Goal: Task Accomplishment & Management: Complete application form

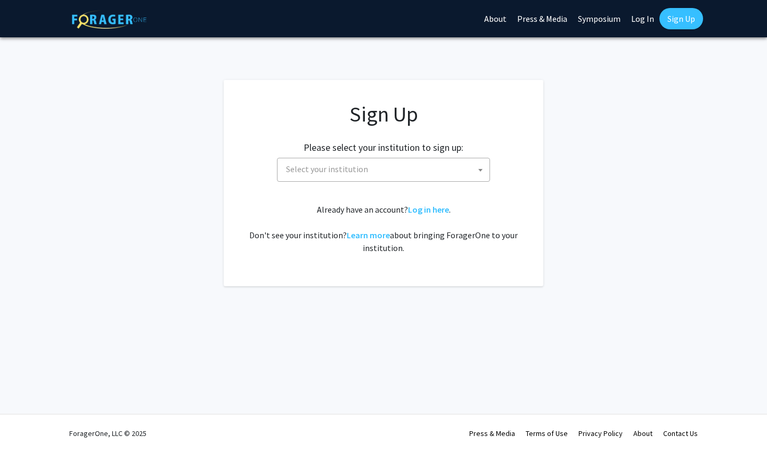
click at [408, 170] on span "Select your institution" at bounding box center [386, 169] width 208 height 22
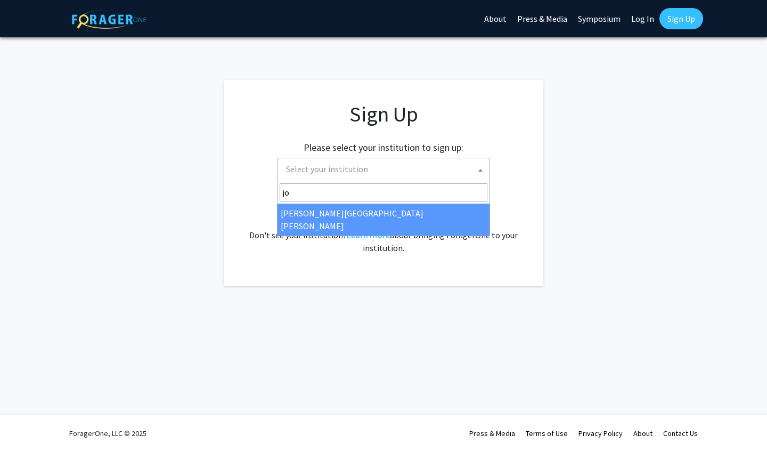
type input "jo"
select select "1"
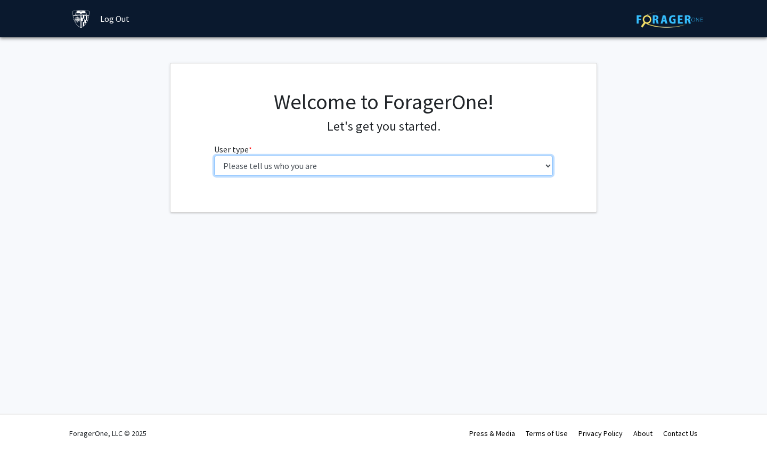
select select "2: masters"
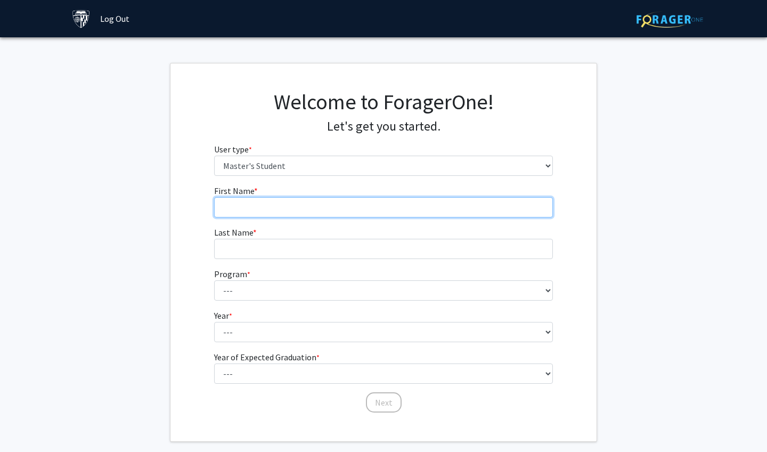
click at [311, 215] on input "First Name * required" at bounding box center [383, 207] width 339 height 20
type input "[PERSON_NAME]"
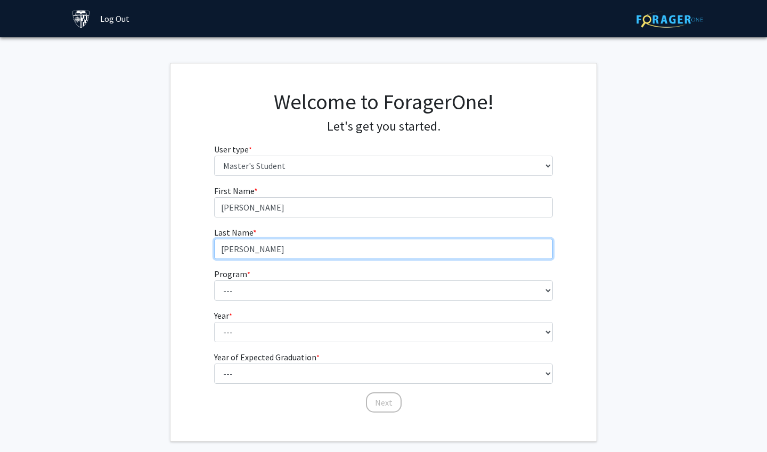
type input "[PERSON_NAME]"
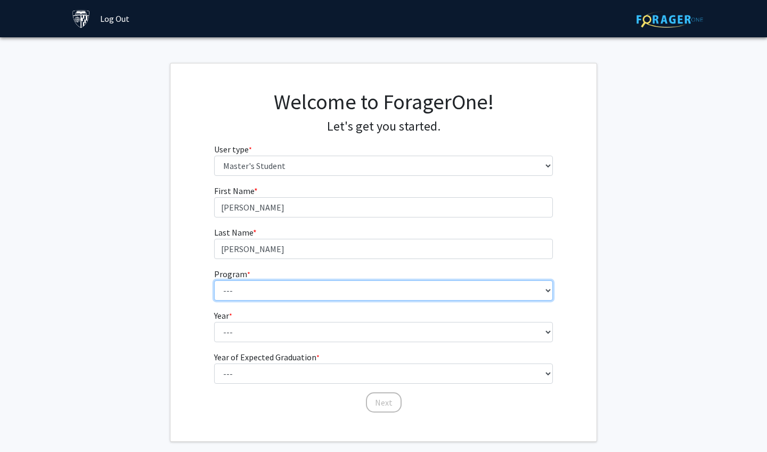
select select "105: 89"
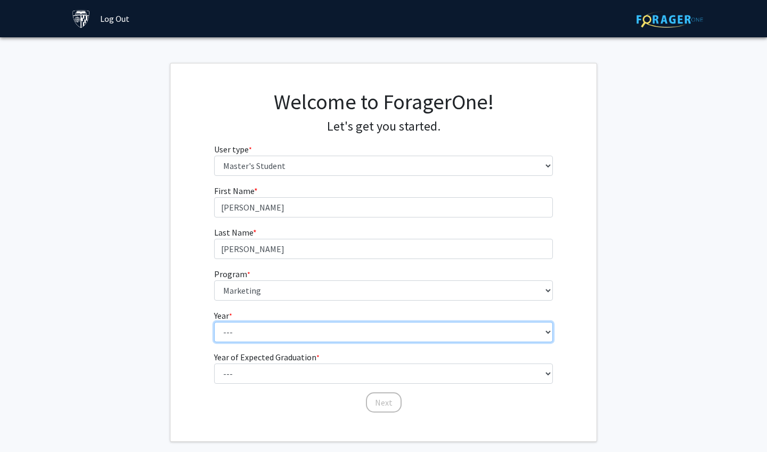
select select "1: first_year"
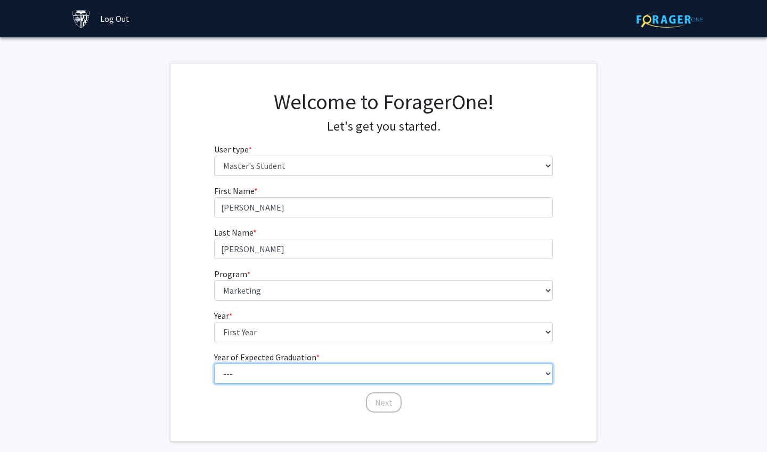
select select "3: 2027"
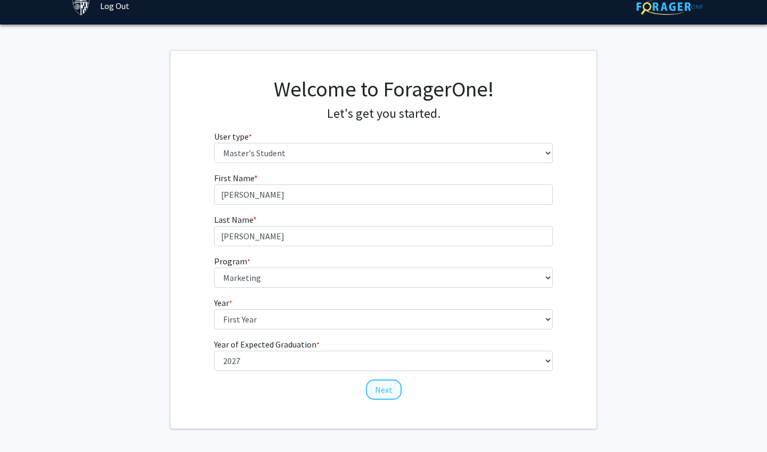
click at [383, 391] on button "Next" at bounding box center [384, 389] width 36 height 20
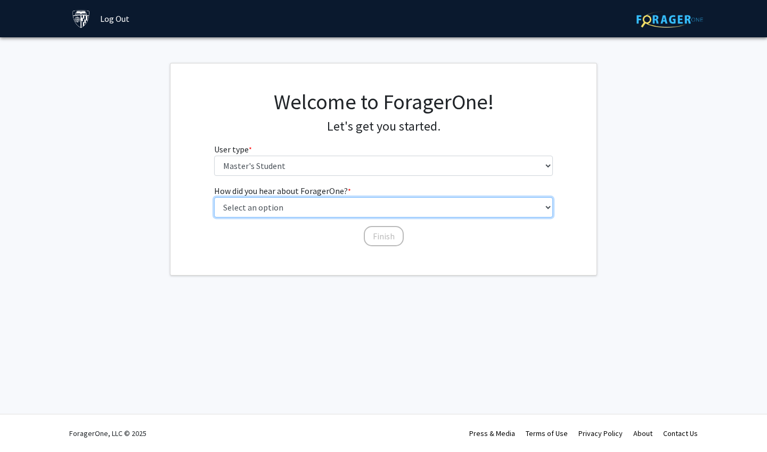
select select "3: university_website"
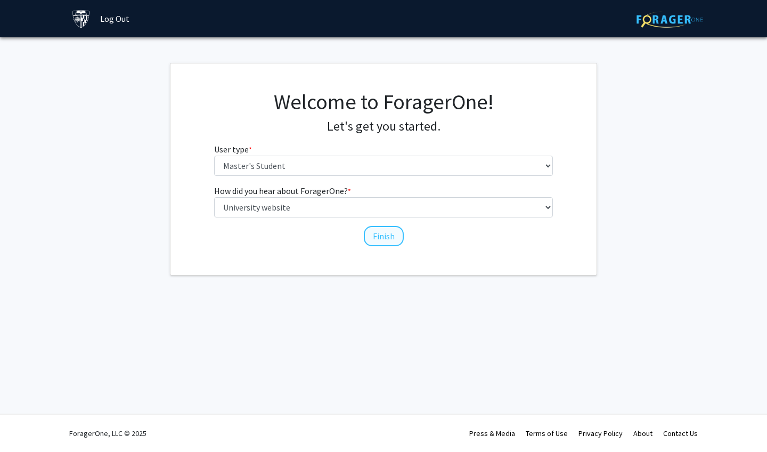
click at [377, 236] on button "Finish" at bounding box center [384, 236] width 40 height 20
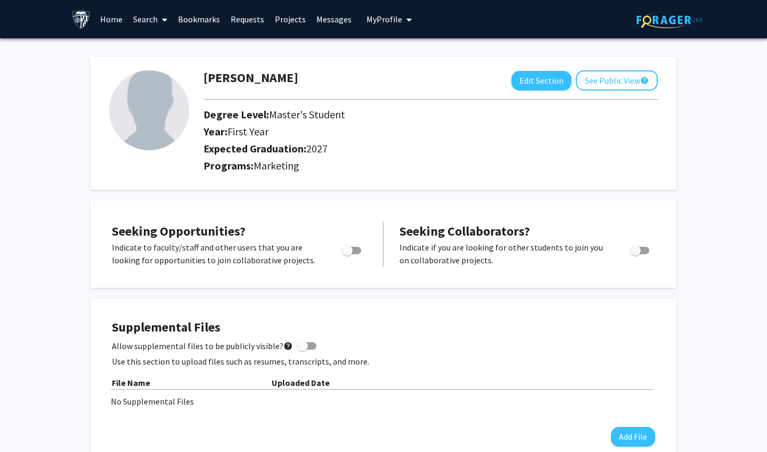
click at [361, 250] on label "Toggle" at bounding box center [349, 250] width 23 height 13
click at [347, 254] on input "Are you actively seeking opportunities?" at bounding box center [347, 254] width 1 height 1
checkbox input "true"
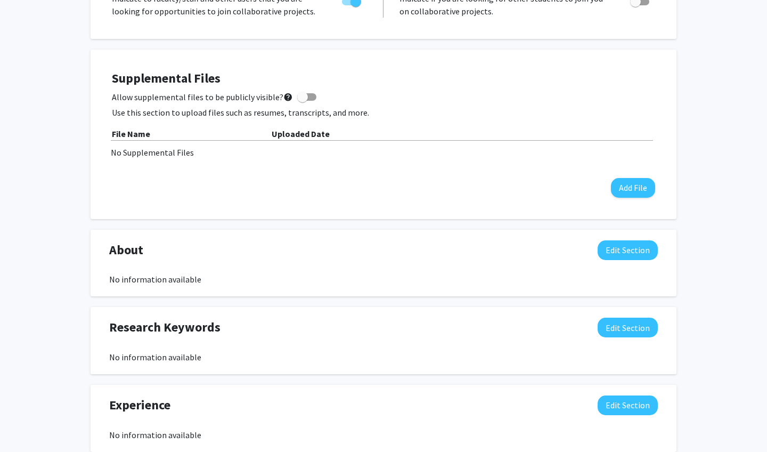
scroll to position [257, 0]
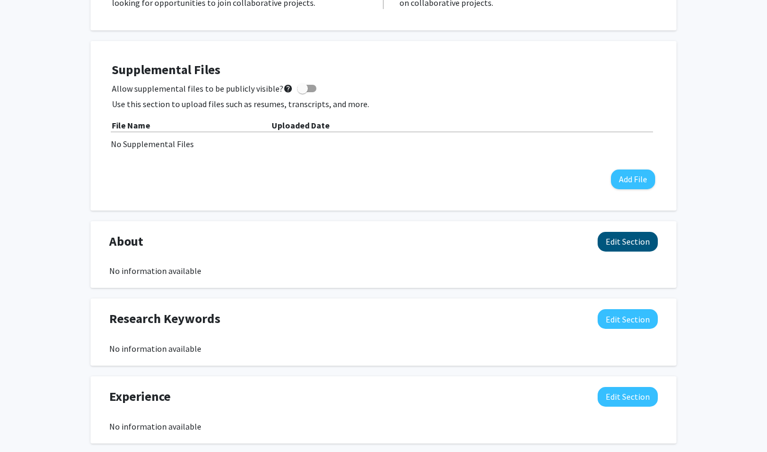
click at [644, 233] on button "Edit Section" at bounding box center [628, 242] width 60 height 20
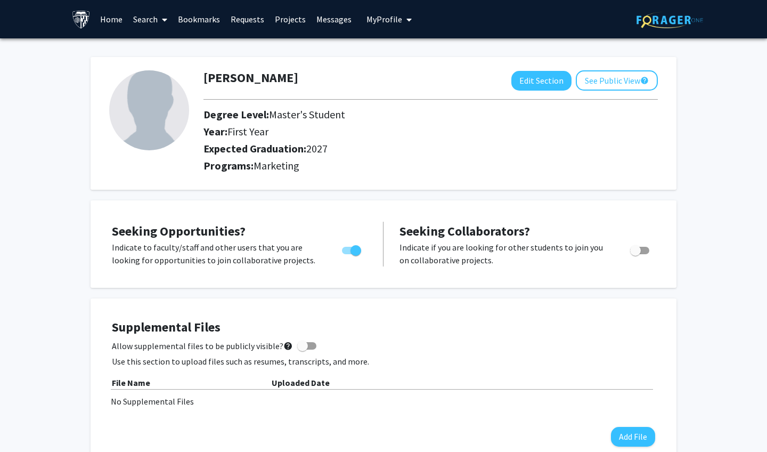
scroll to position [0, 0]
click at [151, 21] on link "Search" at bounding box center [150, 19] width 45 height 37
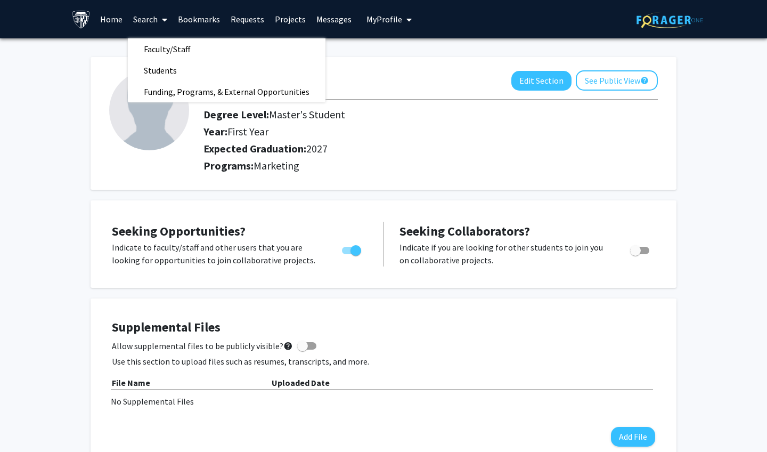
click at [258, 27] on link "Requests" at bounding box center [247, 19] width 44 height 37
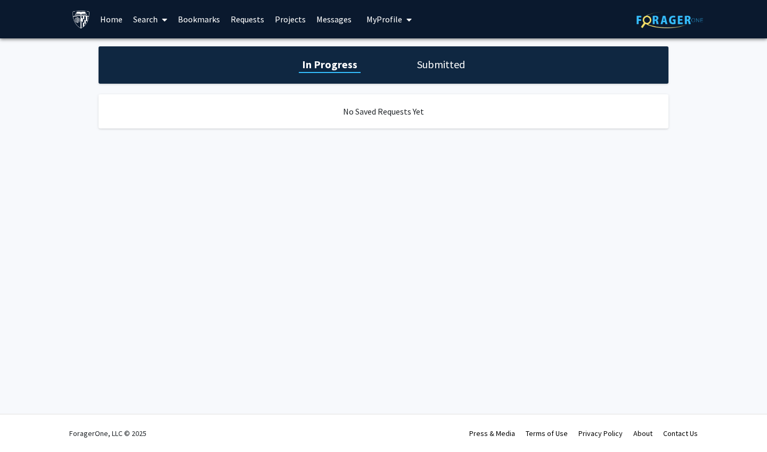
click at [284, 26] on link "Projects" at bounding box center [290, 19] width 42 height 37
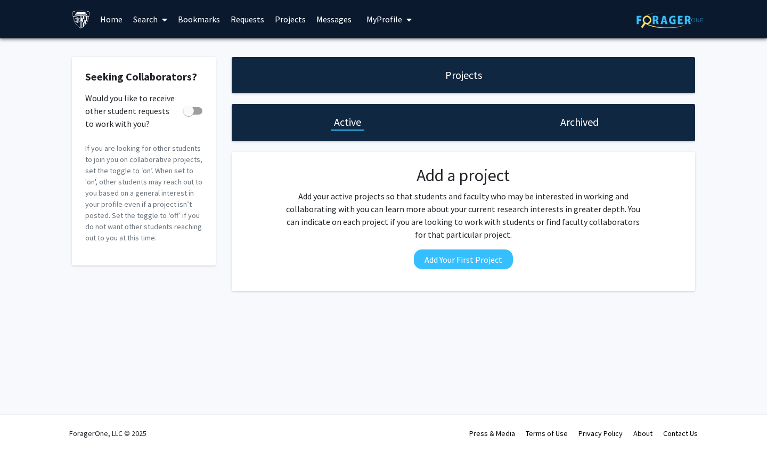
click at [321, 21] on link "Messages" at bounding box center [334, 19] width 46 height 37
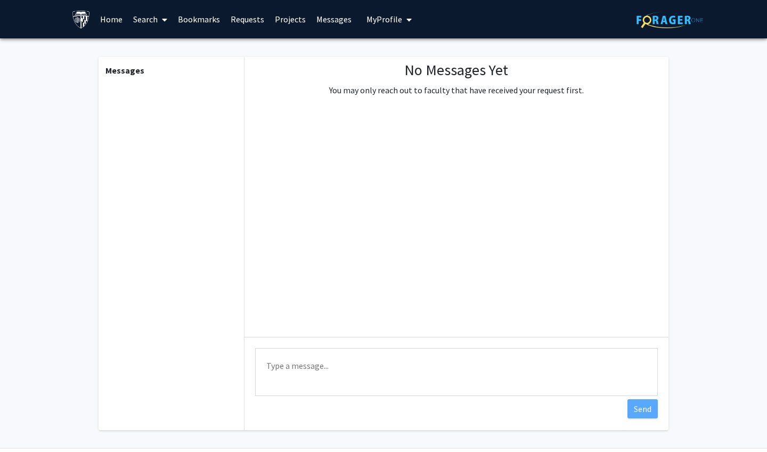
click at [209, 21] on link "Bookmarks" at bounding box center [199, 19] width 53 height 37
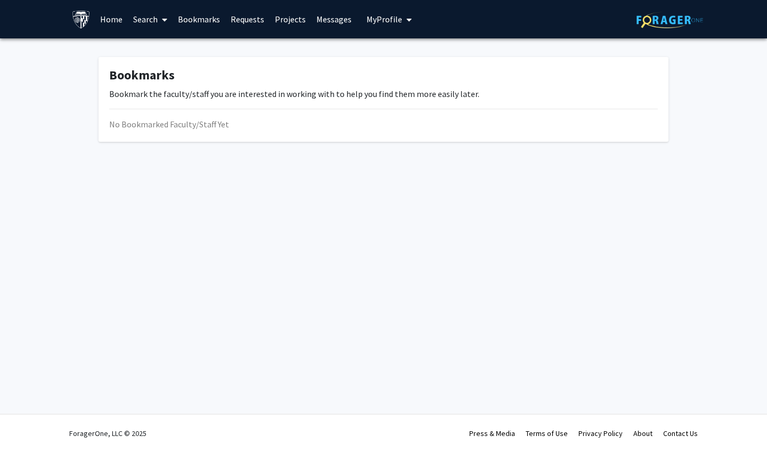
click at [146, 21] on link "Search" at bounding box center [150, 19] width 45 height 37
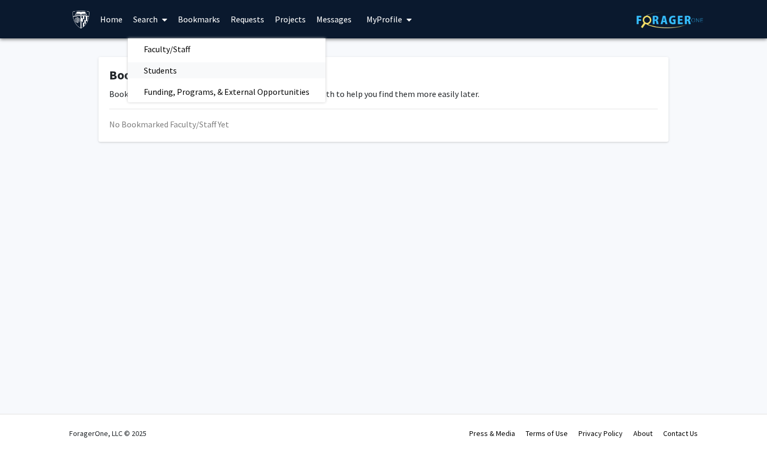
click at [153, 79] on span "Students" at bounding box center [160, 70] width 65 height 21
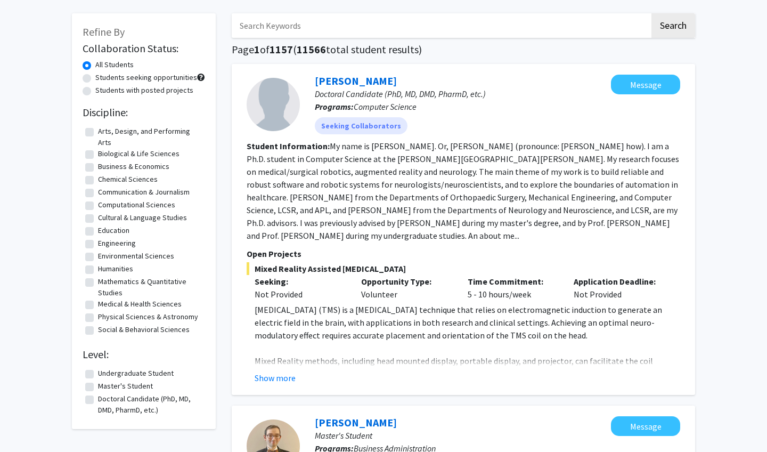
scroll to position [44, 0]
click at [135, 162] on label "Business & Economics" at bounding box center [133, 165] width 71 height 11
click at [105, 162] on input "Business & Economics" at bounding box center [101, 163] width 7 height 7
checkbox input "true"
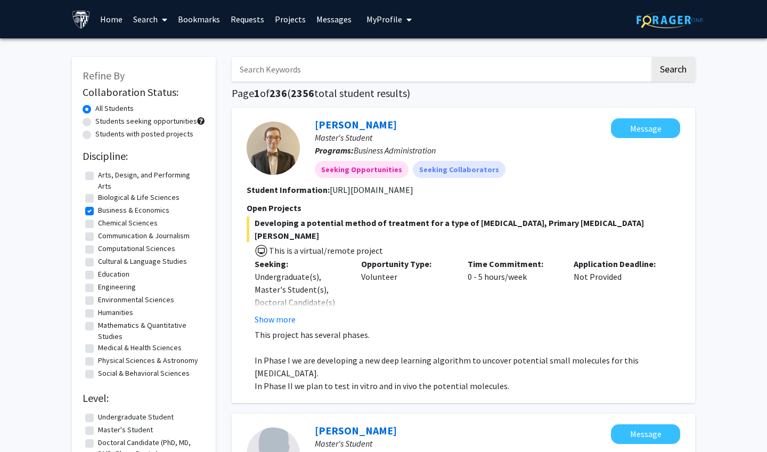
click at [116, 27] on link "Home" at bounding box center [111, 19] width 33 height 37
